Goal: Task Accomplishment & Management: Manage account settings

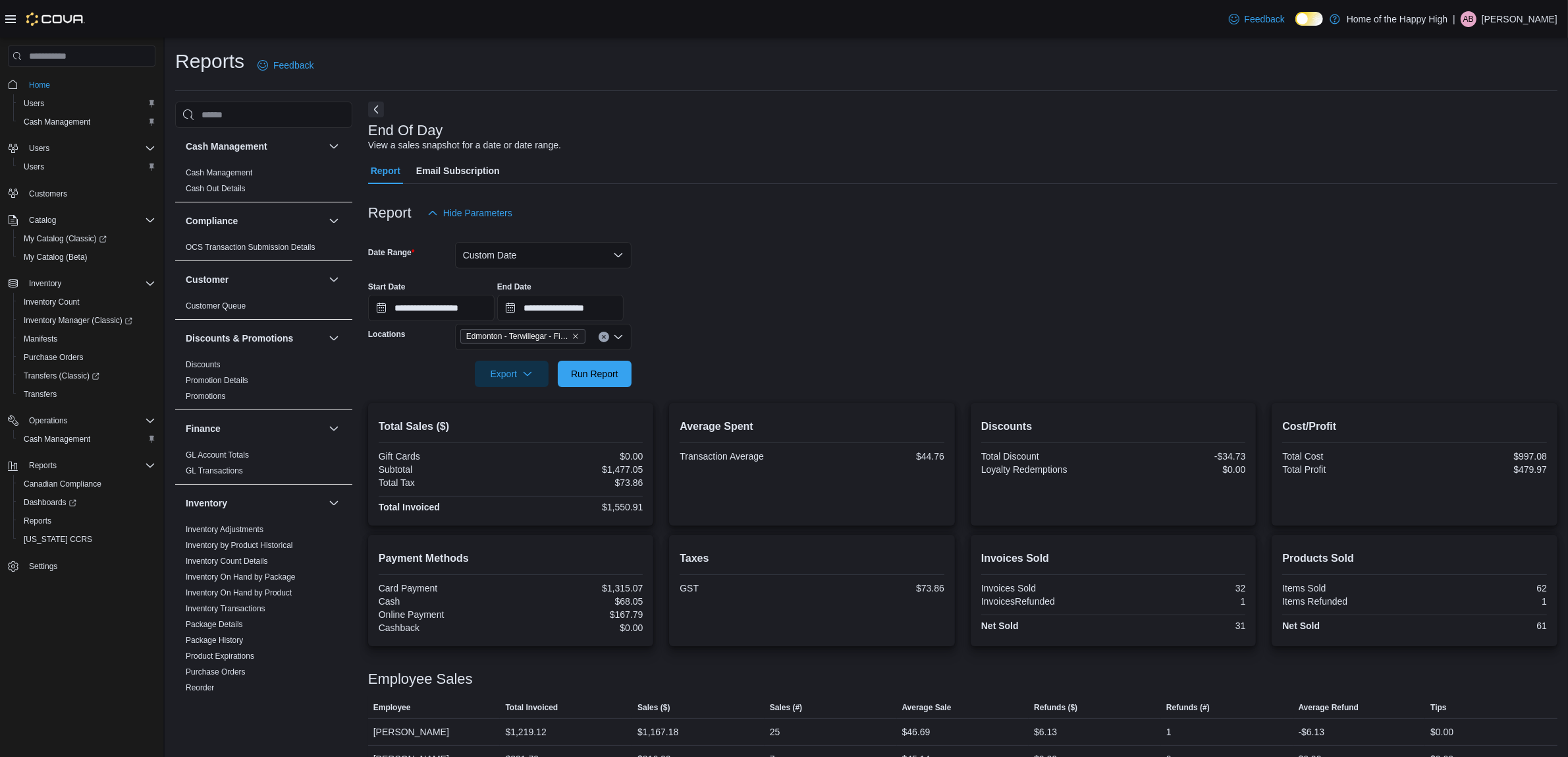
click at [1512, 17] on p "Abigail Barrie" at bounding box center [1520, 19] width 75 height 16
click at [1487, 137] on span "Sign Out" at bounding box center [1473, 132] width 36 height 13
